Goal: Information Seeking & Learning: Check status

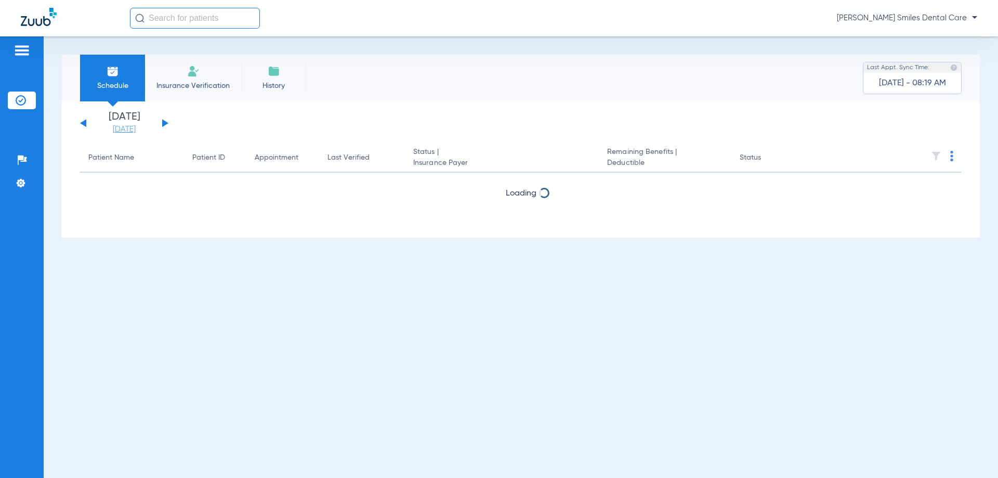
click at [117, 131] on link "[DATE]" at bounding box center [124, 129] width 62 height 10
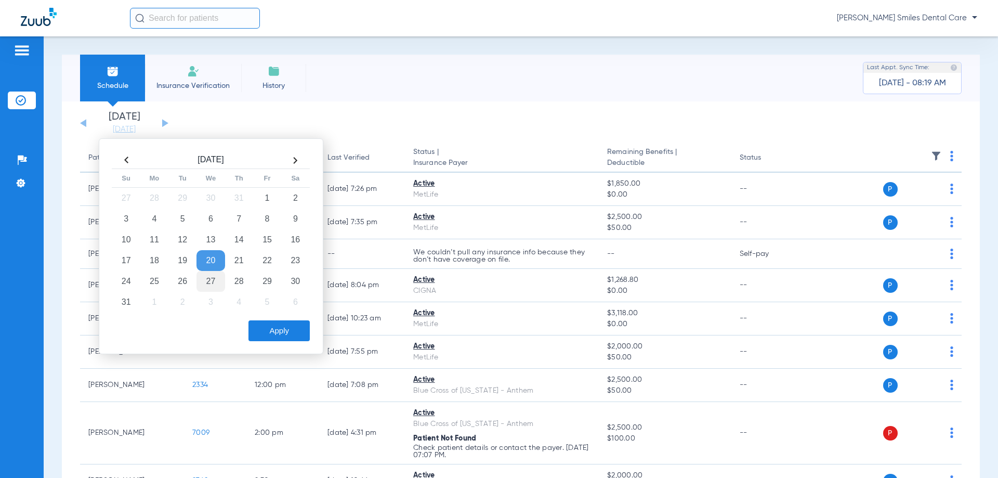
click at [216, 284] on td "27" at bounding box center [210, 281] width 28 height 21
click at [288, 332] on button "Apply" at bounding box center [278, 330] width 61 height 21
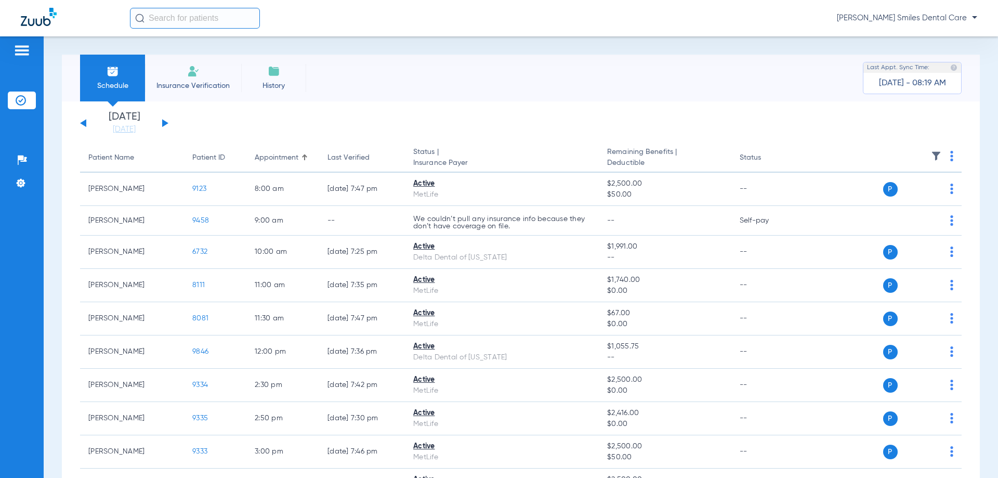
click at [448, 12] on div "[PERSON_NAME] Smiles Dental Care" at bounding box center [553, 18] width 847 height 21
click at [85, 123] on button at bounding box center [83, 123] width 6 height 8
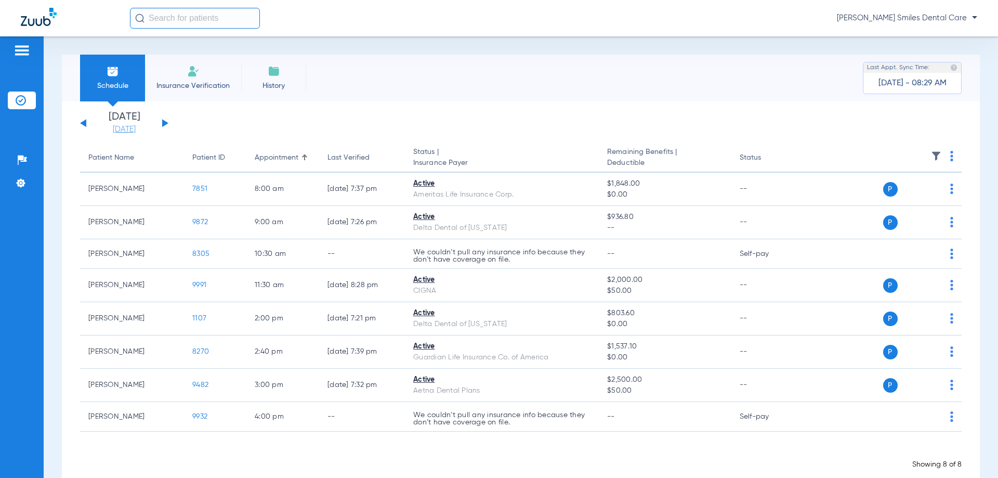
click at [111, 128] on link "[DATE]" at bounding box center [124, 129] width 62 height 10
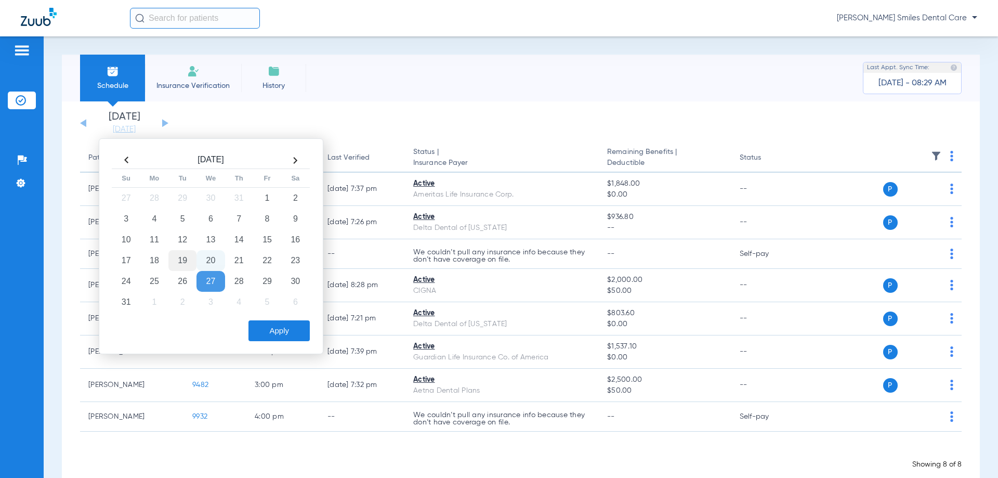
click at [187, 263] on td "19" at bounding box center [182, 260] width 28 height 21
click at [273, 324] on button "Apply" at bounding box center [278, 330] width 61 height 21
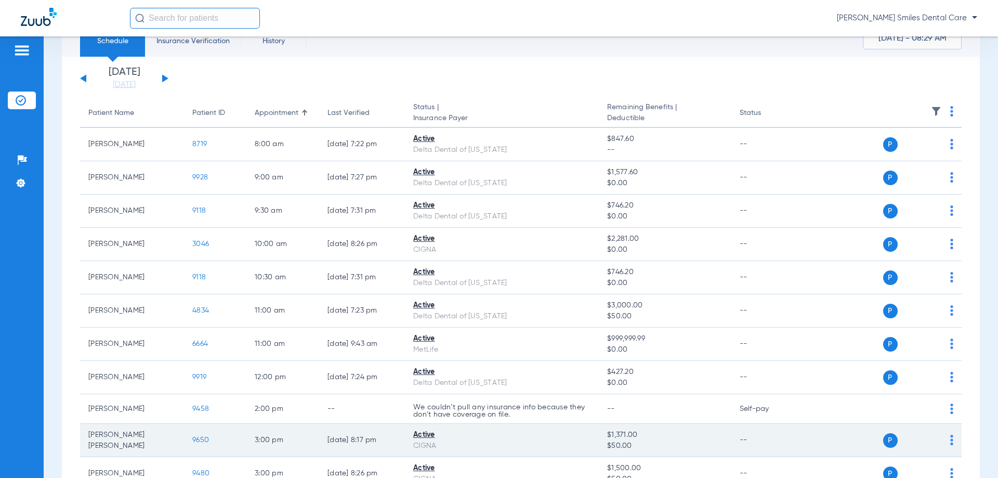
scroll to position [34, 0]
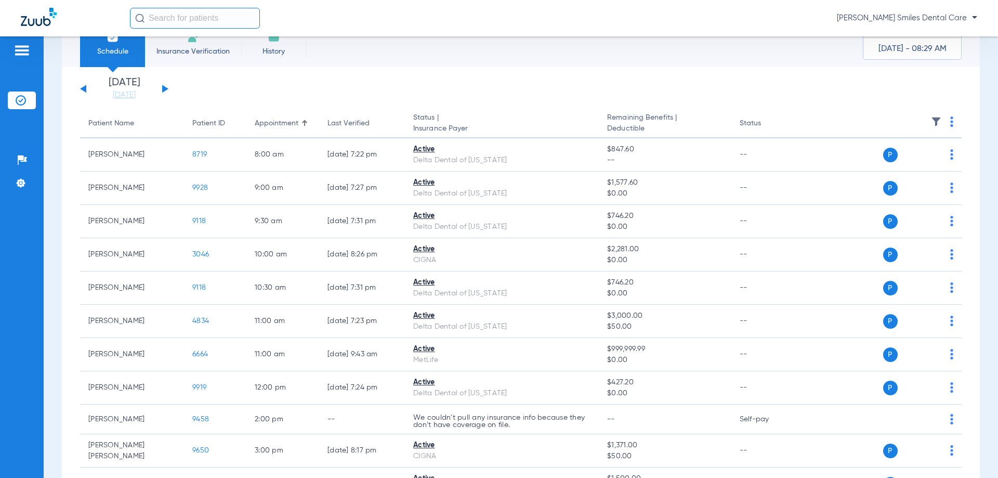
click at [81, 87] on div "[DATE] [DATE] [DATE] [DATE] [DATE] [DATE] [DATE] [DATE] [DATE] [DATE] [DATE] [D…" at bounding box center [124, 88] width 88 height 23
click at [83, 89] on button at bounding box center [83, 89] width 6 height 8
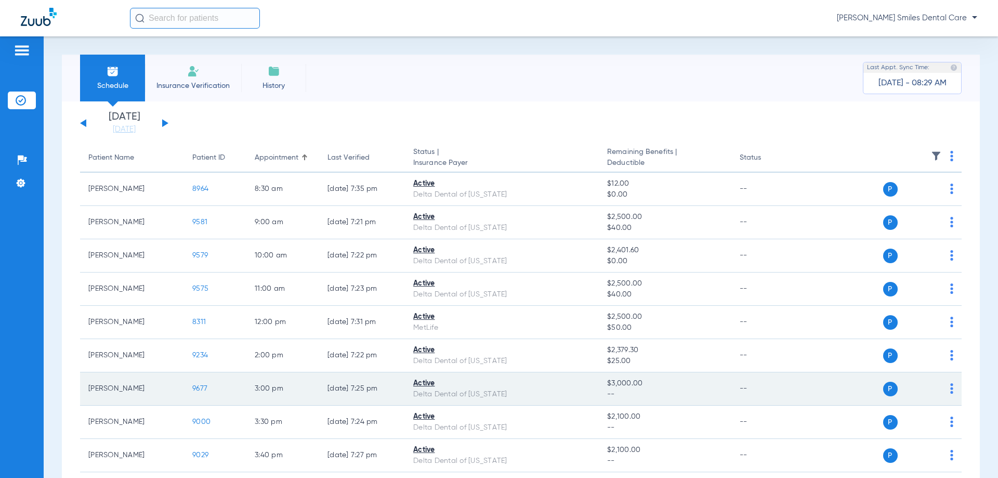
click at [198, 385] on span "9677" at bounding box center [199, 388] width 15 height 7
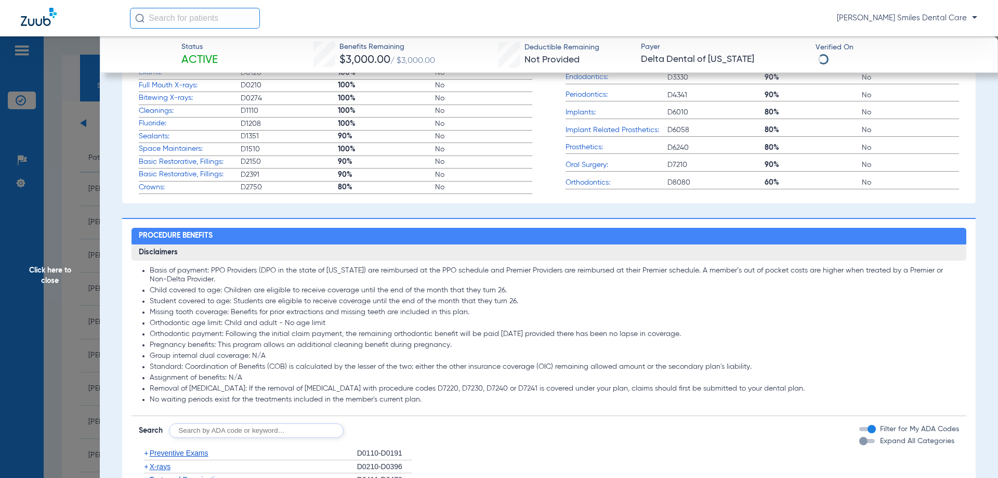
scroll to position [572, 0]
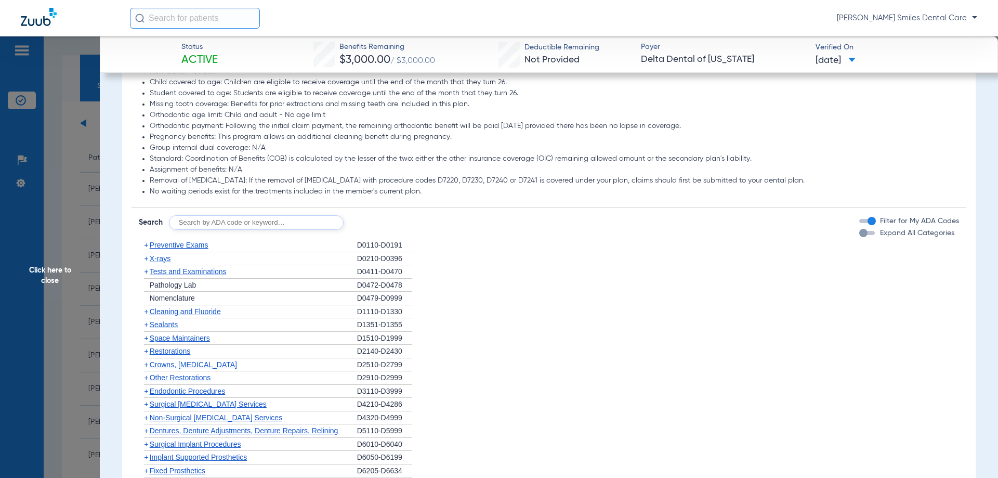
click at [179, 309] on span "Cleaning and Fluoride" at bounding box center [185, 311] width 71 height 8
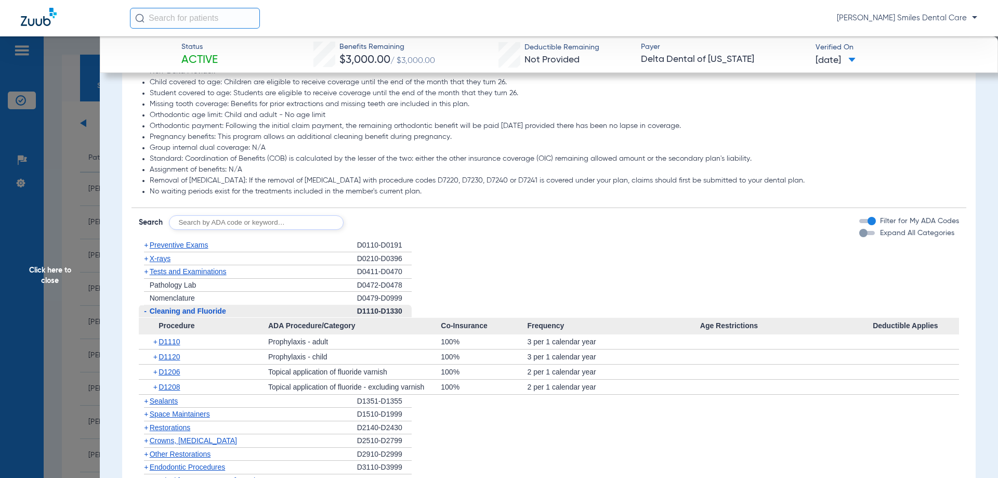
click at [305, 6] on div "[PERSON_NAME] Smiles Dental Care" at bounding box center [499, 18] width 998 height 36
click at [53, 277] on span "Click here to close" at bounding box center [50, 275] width 100 height 478
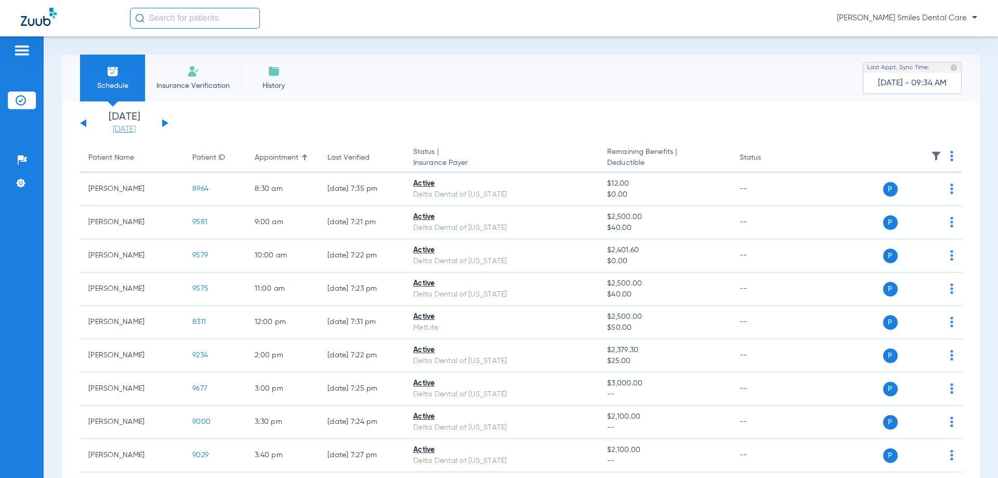
click at [136, 130] on link "[DATE]" at bounding box center [124, 129] width 62 height 10
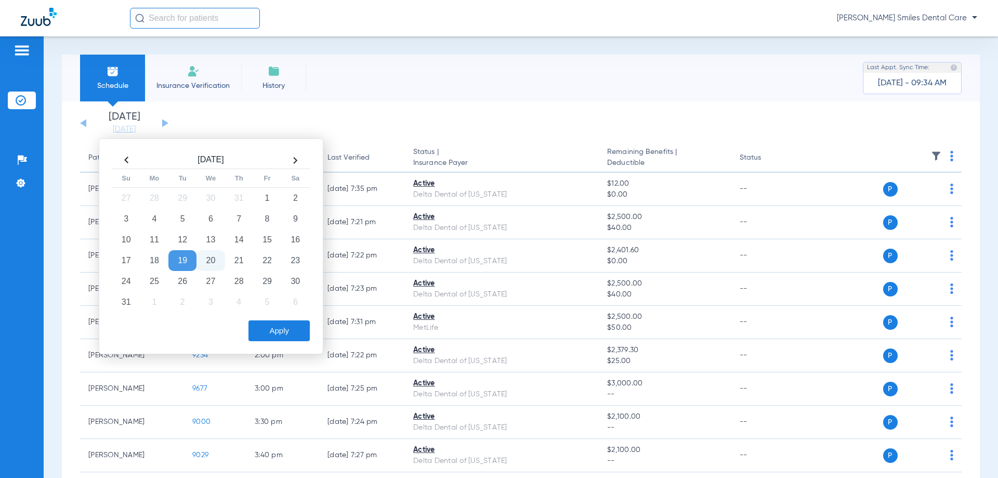
click at [209, 258] on td "20" at bounding box center [210, 260] width 28 height 21
click at [289, 340] on button "Apply" at bounding box center [278, 330] width 61 height 21
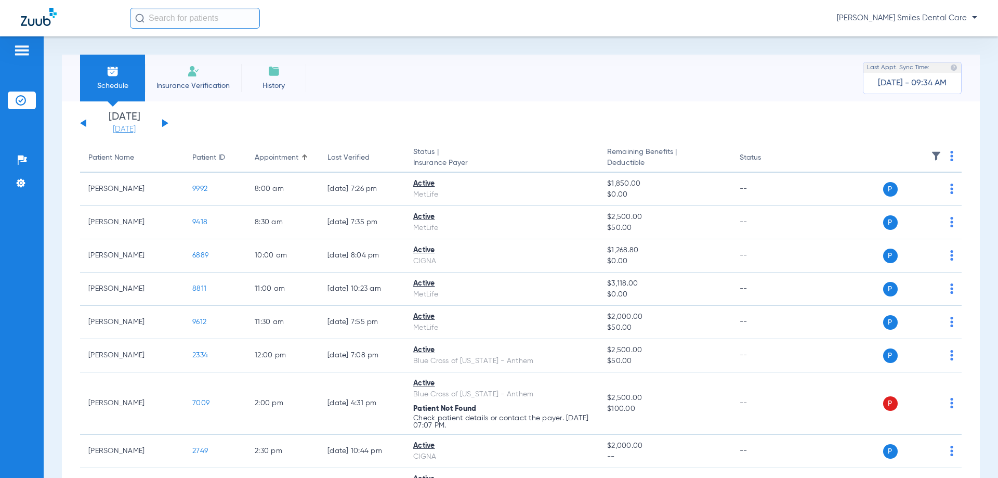
click at [121, 132] on link "[DATE]" at bounding box center [124, 129] width 62 height 10
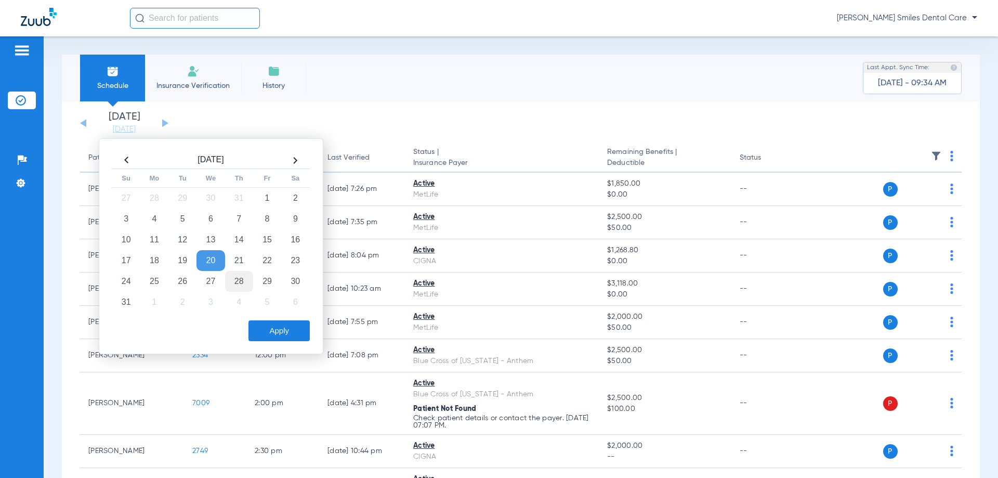
click at [241, 284] on td "28" at bounding box center [239, 281] width 28 height 21
click at [281, 334] on button "Apply" at bounding box center [278, 330] width 61 height 21
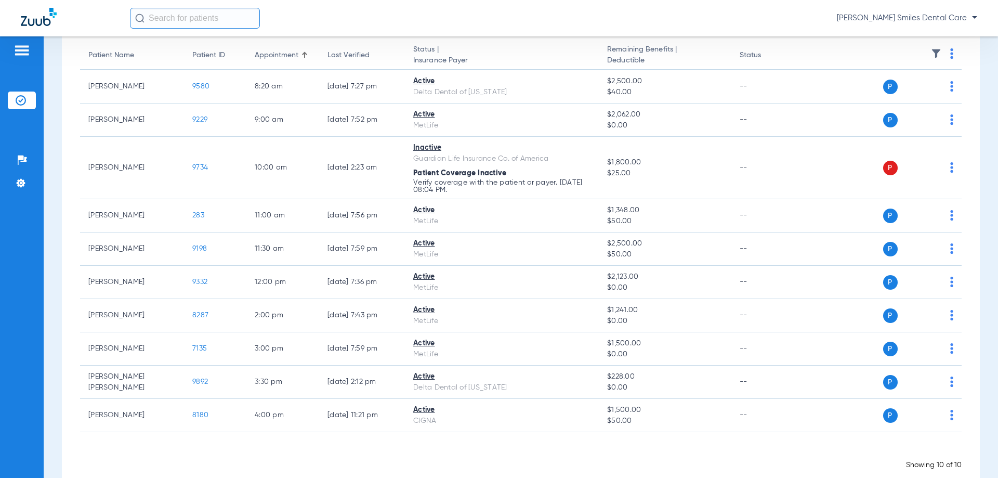
scroll to position [123, 0]
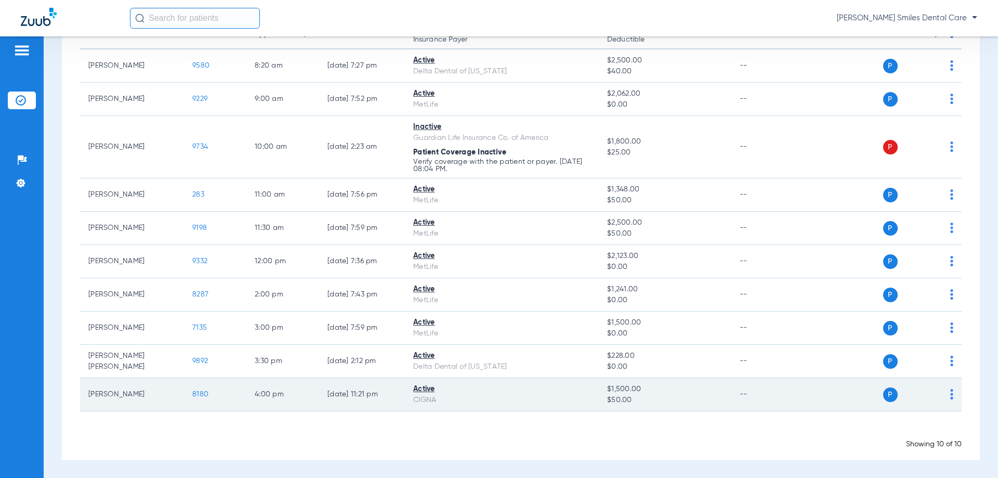
click at [200, 395] on span "8180" at bounding box center [200, 393] width 16 height 7
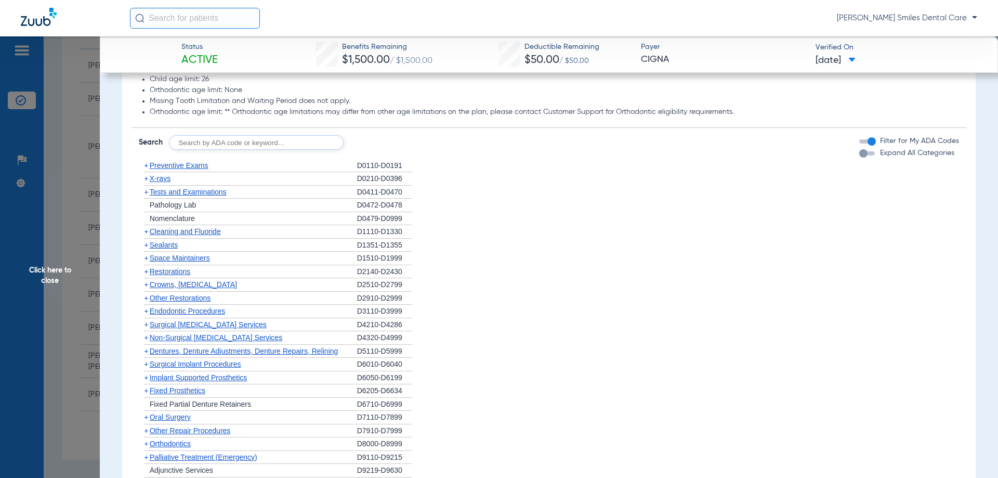
scroll to position [572, 0]
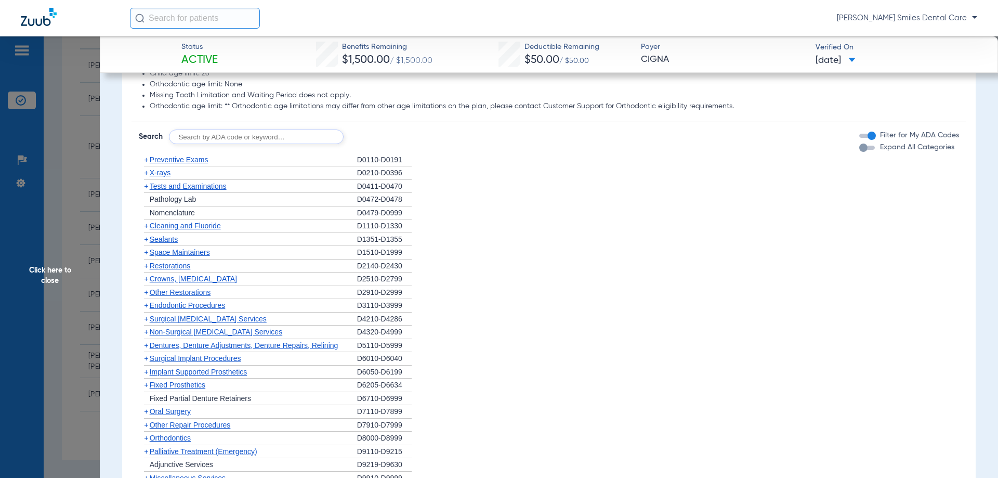
click at [168, 227] on span "Cleaning and Fluoride" at bounding box center [185, 225] width 71 height 8
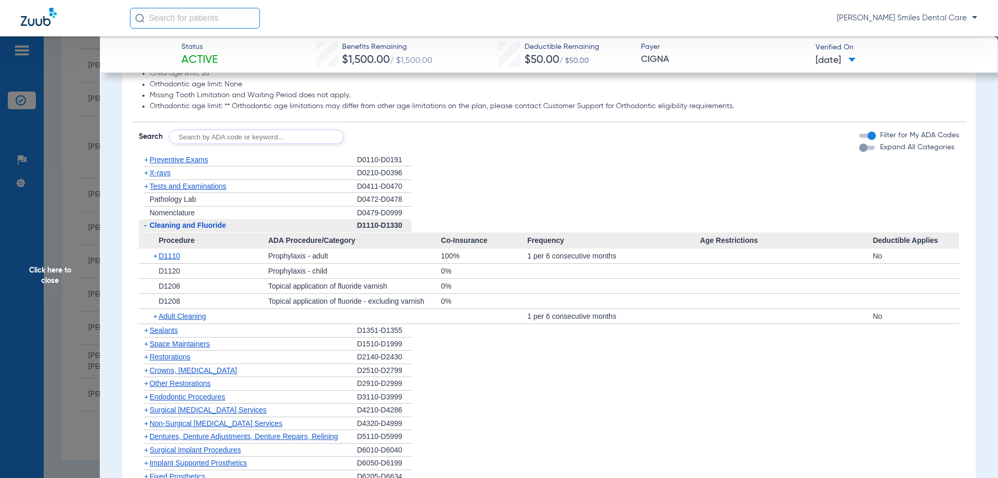
drag, startPoint x: 33, startPoint y: 276, endPoint x: 45, endPoint y: 283, distance: 13.7
click at [33, 276] on span "Click here to close" at bounding box center [50, 275] width 100 height 478
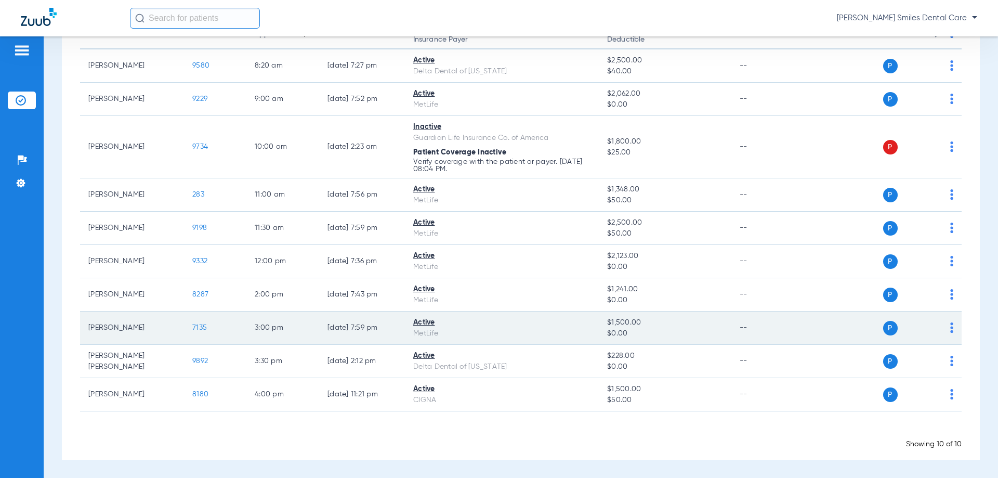
click at [205, 326] on span "7135" at bounding box center [199, 327] width 15 height 7
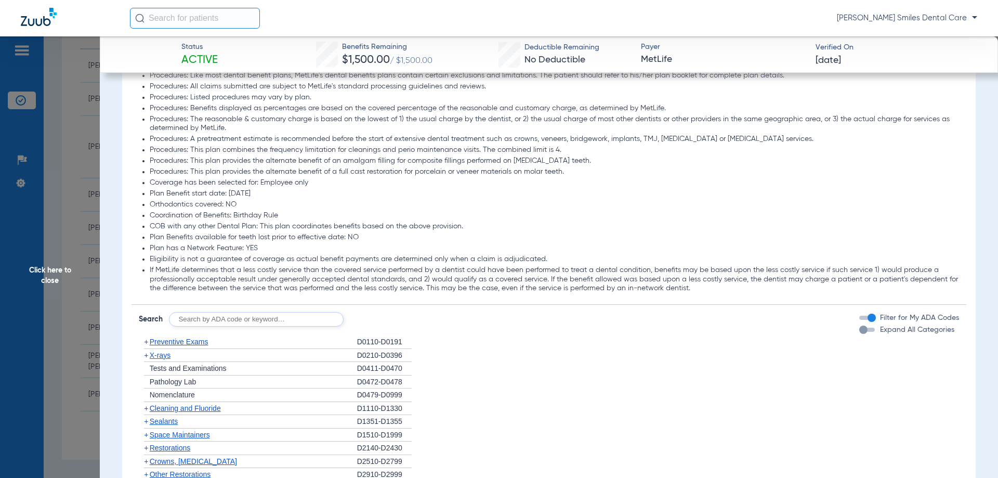
scroll to position [832, 0]
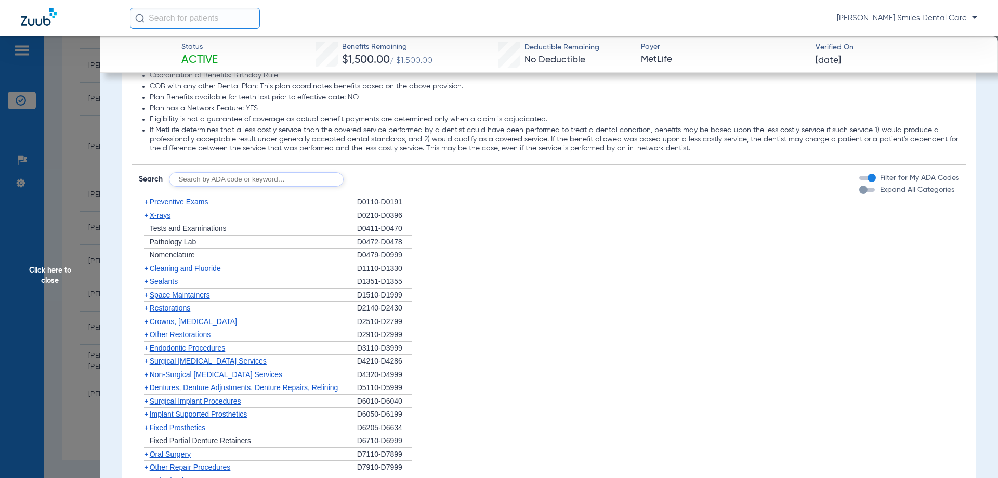
click at [179, 269] on span "Cleaning and Fluoride" at bounding box center [185, 268] width 71 height 8
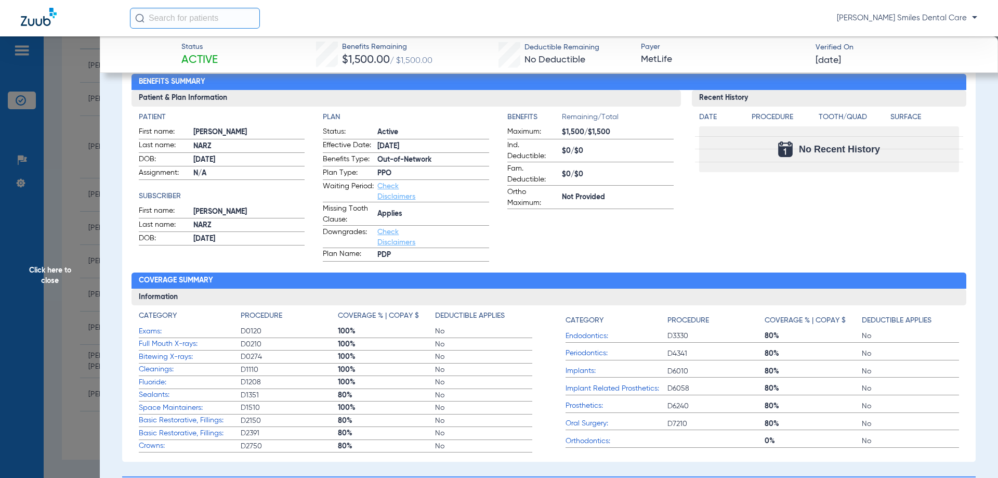
scroll to position [0, 0]
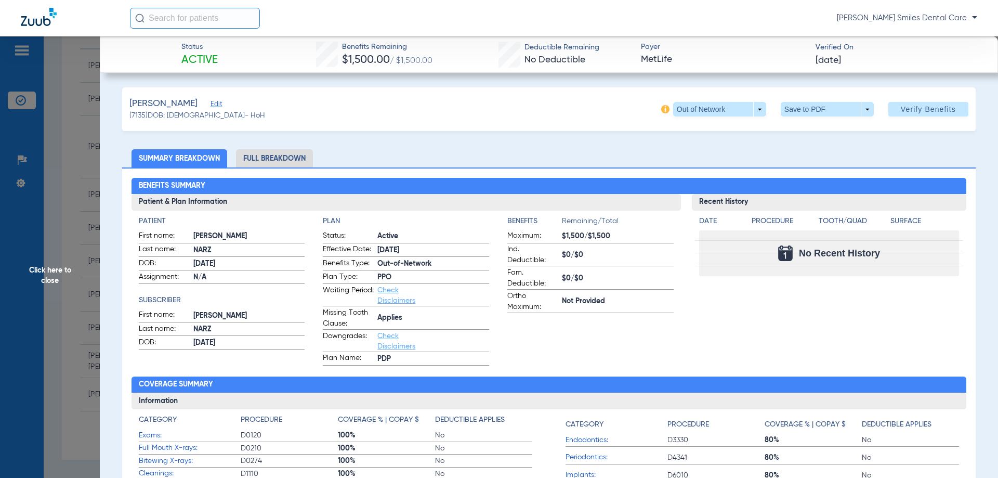
click at [262, 161] on li "Full Breakdown" at bounding box center [274, 158] width 77 height 18
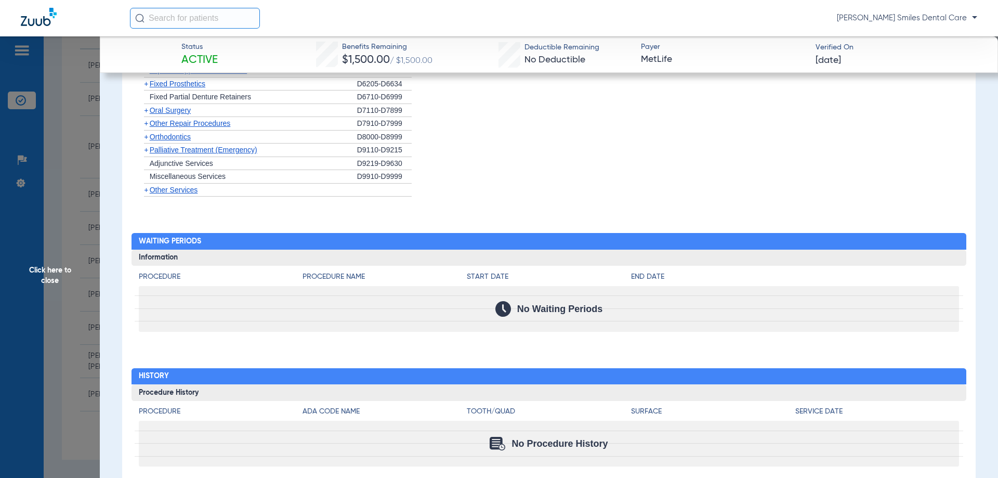
scroll to position [1403, 0]
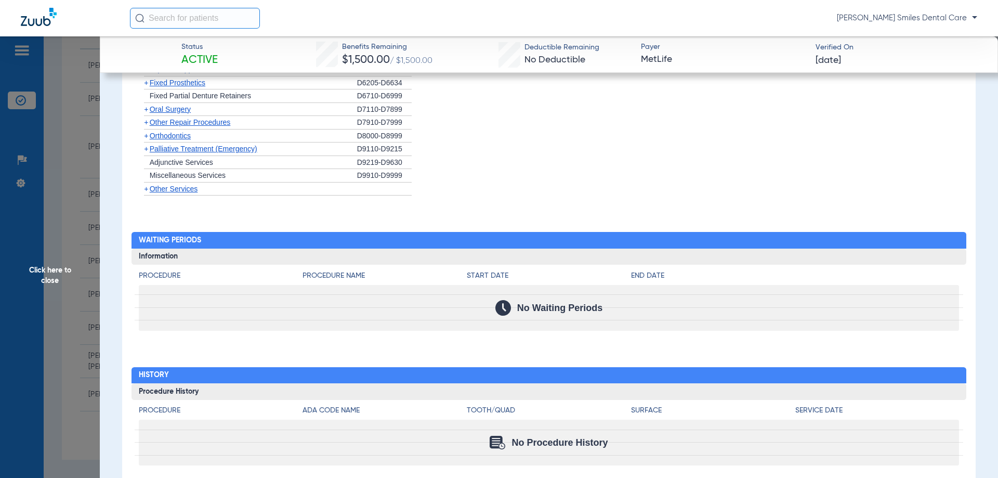
click at [165, 188] on span "Other Services" at bounding box center [174, 189] width 48 height 8
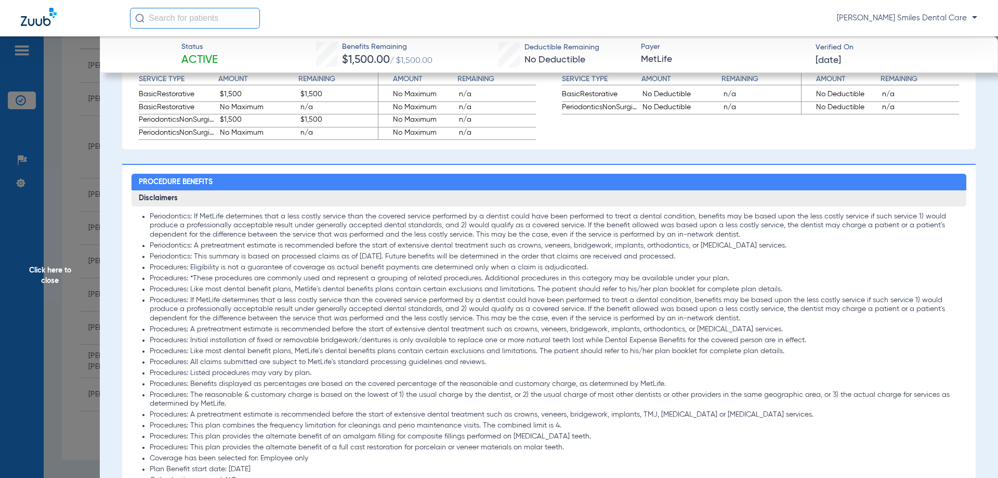
scroll to position [624, 0]
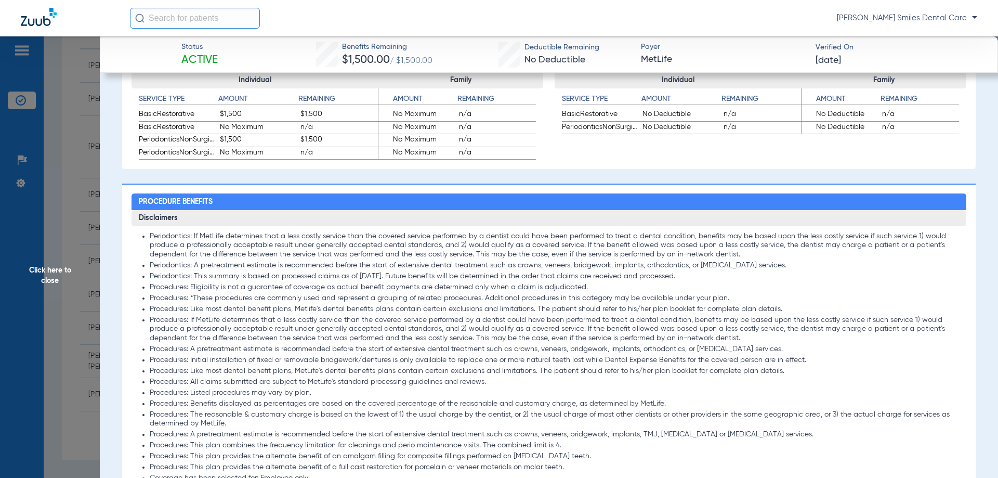
click at [44, 277] on span "Click here to close" at bounding box center [50, 275] width 100 height 478
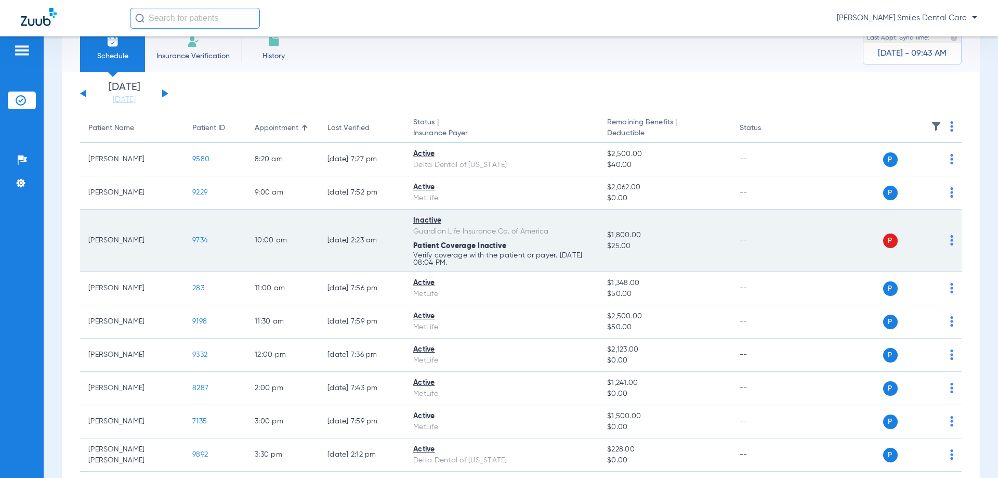
scroll to position [0, 0]
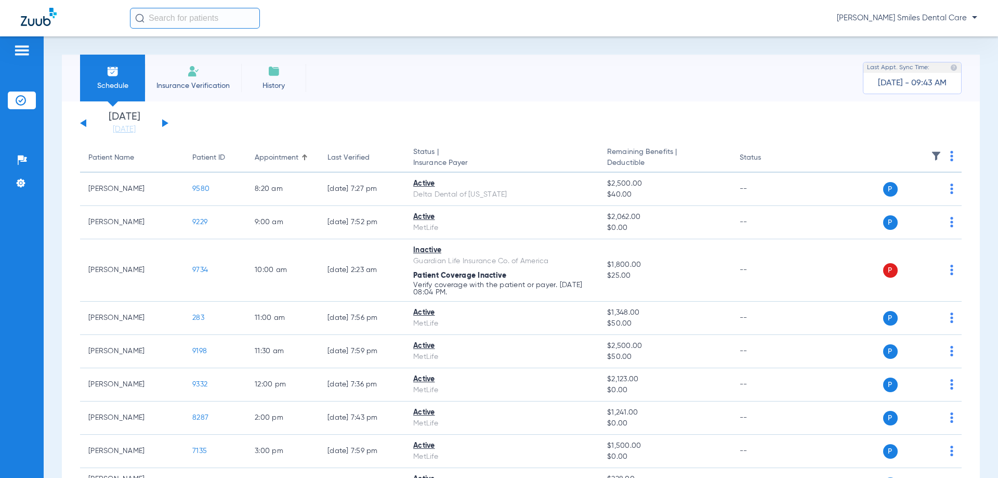
click at [167, 121] on div "[DATE] [DATE] [DATE] [DATE] [DATE] [DATE] [DATE] [DATE] [DATE] [DATE] [DATE] [D…" at bounding box center [124, 123] width 88 height 23
click at [166, 123] on button at bounding box center [165, 123] width 6 height 8
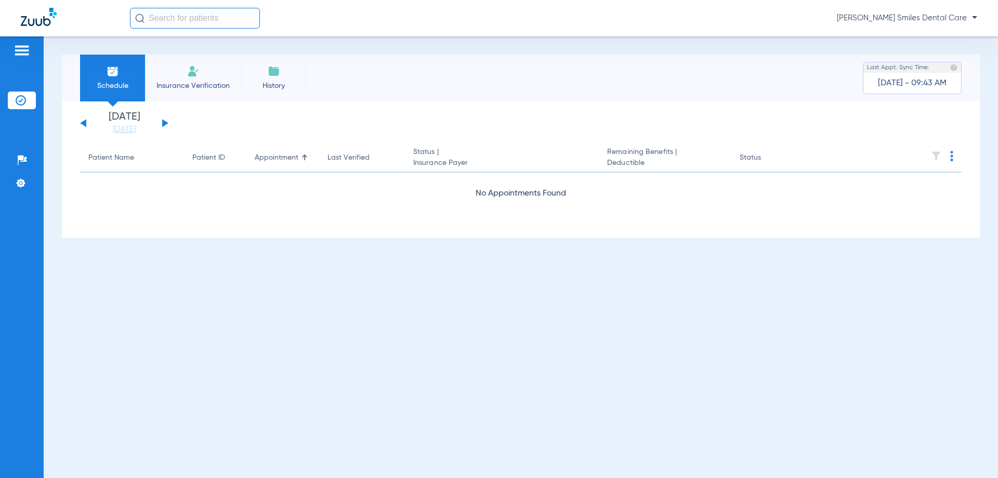
click at [163, 123] on button at bounding box center [165, 123] width 6 height 8
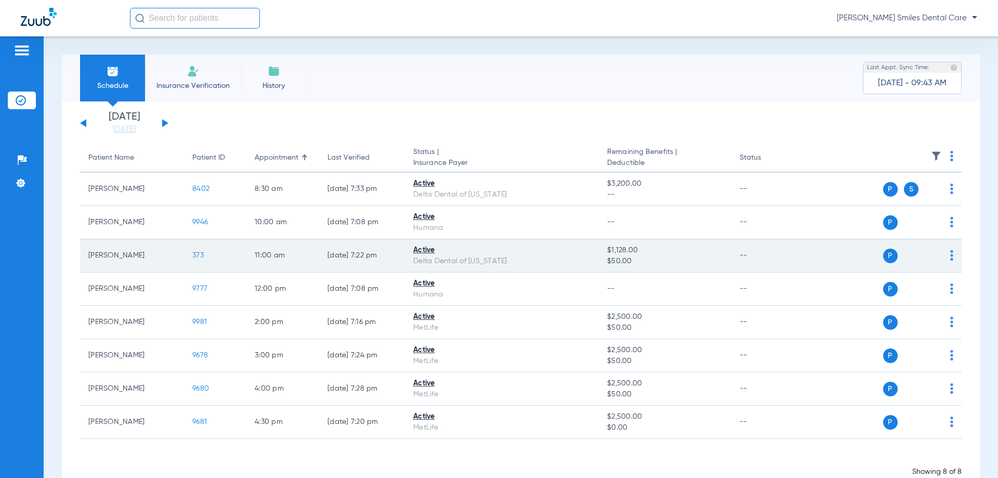
click at [198, 255] on span "373" at bounding box center [197, 255] width 11 height 7
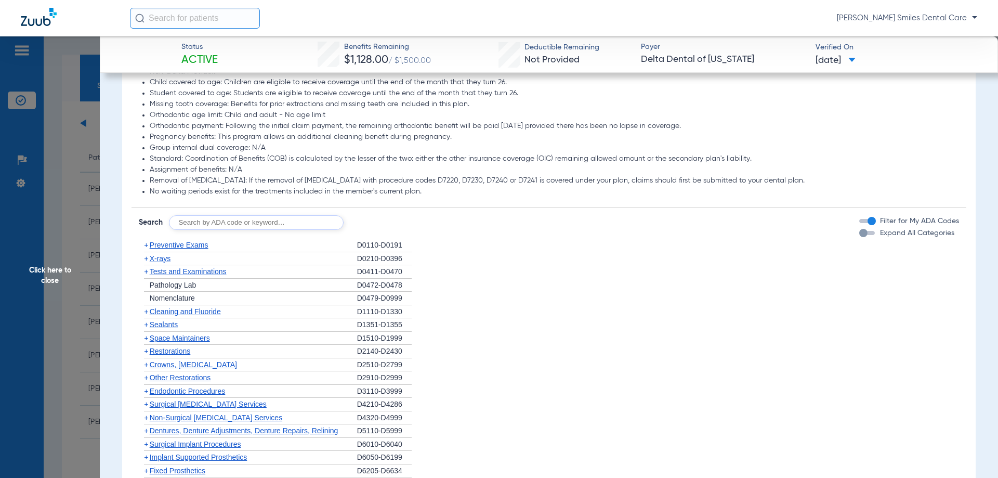
scroll to position [624, 0]
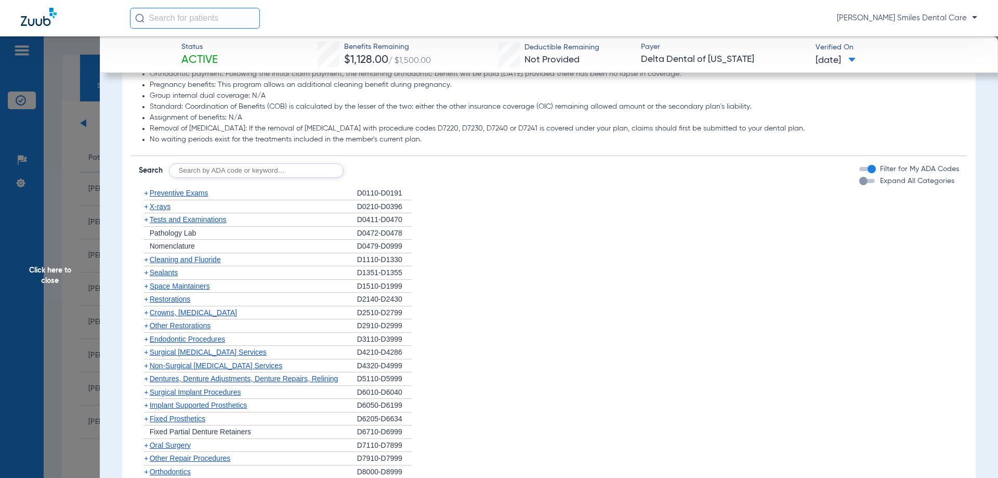
click at [175, 255] on span "Cleaning and Fluoride" at bounding box center [185, 259] width 71 height 8
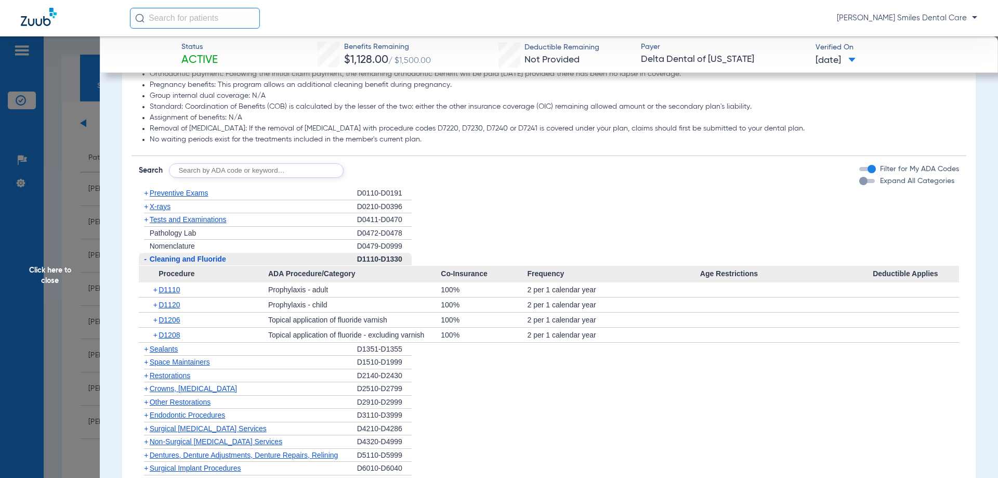
click at [53, 270] on span "Click here to close" at bounding box center [50, 275] width 100 height 478
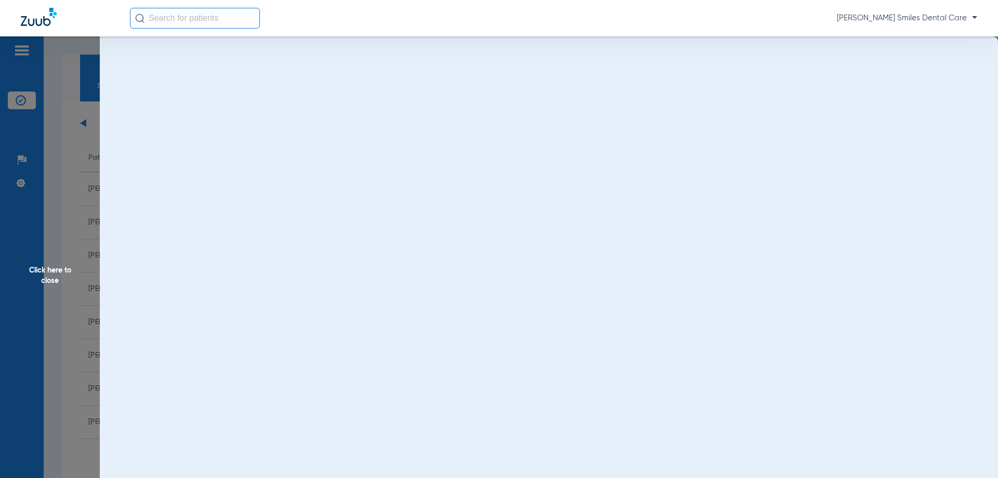
scroll to position [0, 0]
